Goal: Task Accomplishment & Management: Manage account settings

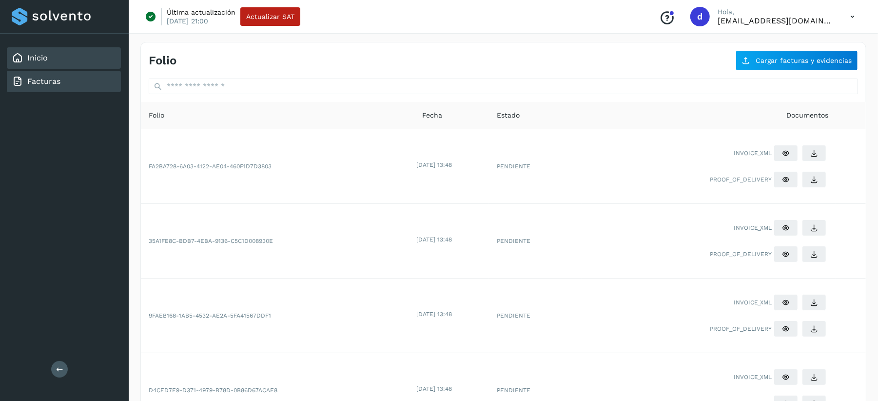
click at [28, 55] on link "Inicio" at bounding box center [37, 57] width 20 height 9
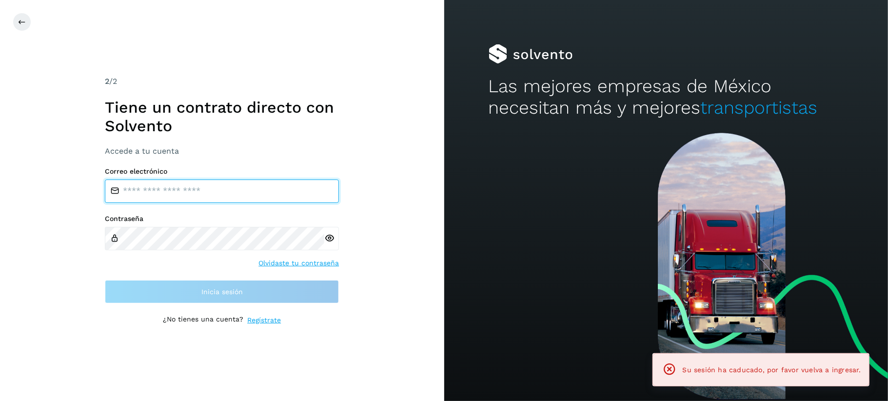
type input "**********"
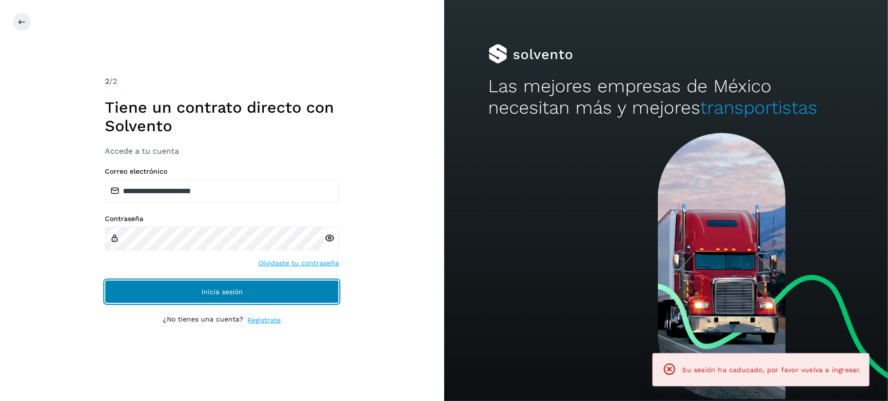
drag, startPoint x: 232, startPoint y: 289, endPoint x: 234, endPoint y: 280, distance: 9.0
click at [232, 289] on span "Inicia sesión" at bounding box center [221, 291] width 41 height 7
